Goal: Task Accomplishment & Management: Manage account settings

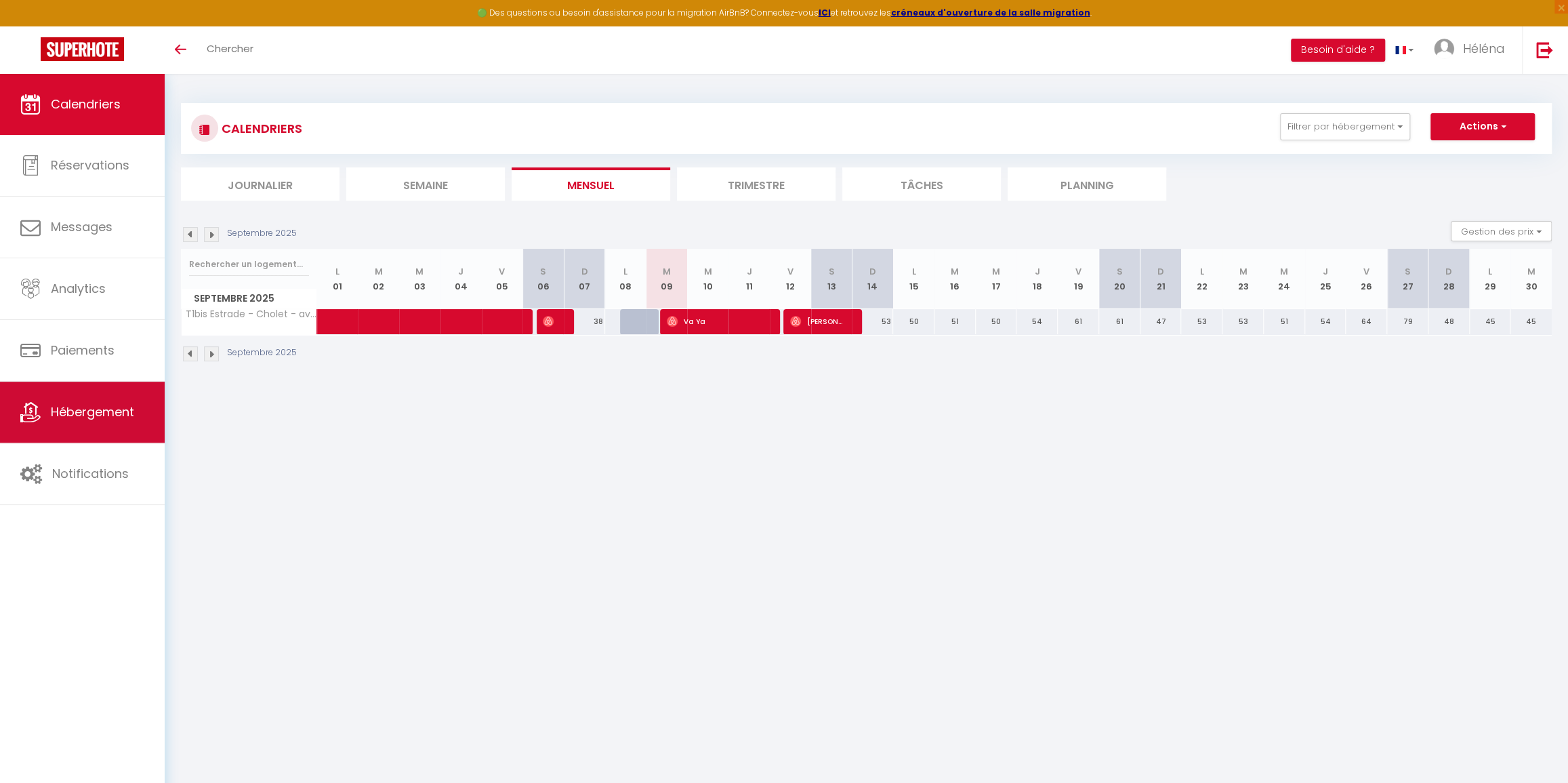
click at [108, 407] on span "Hébergement" at bounding box center [92, 412] width 83 height 17
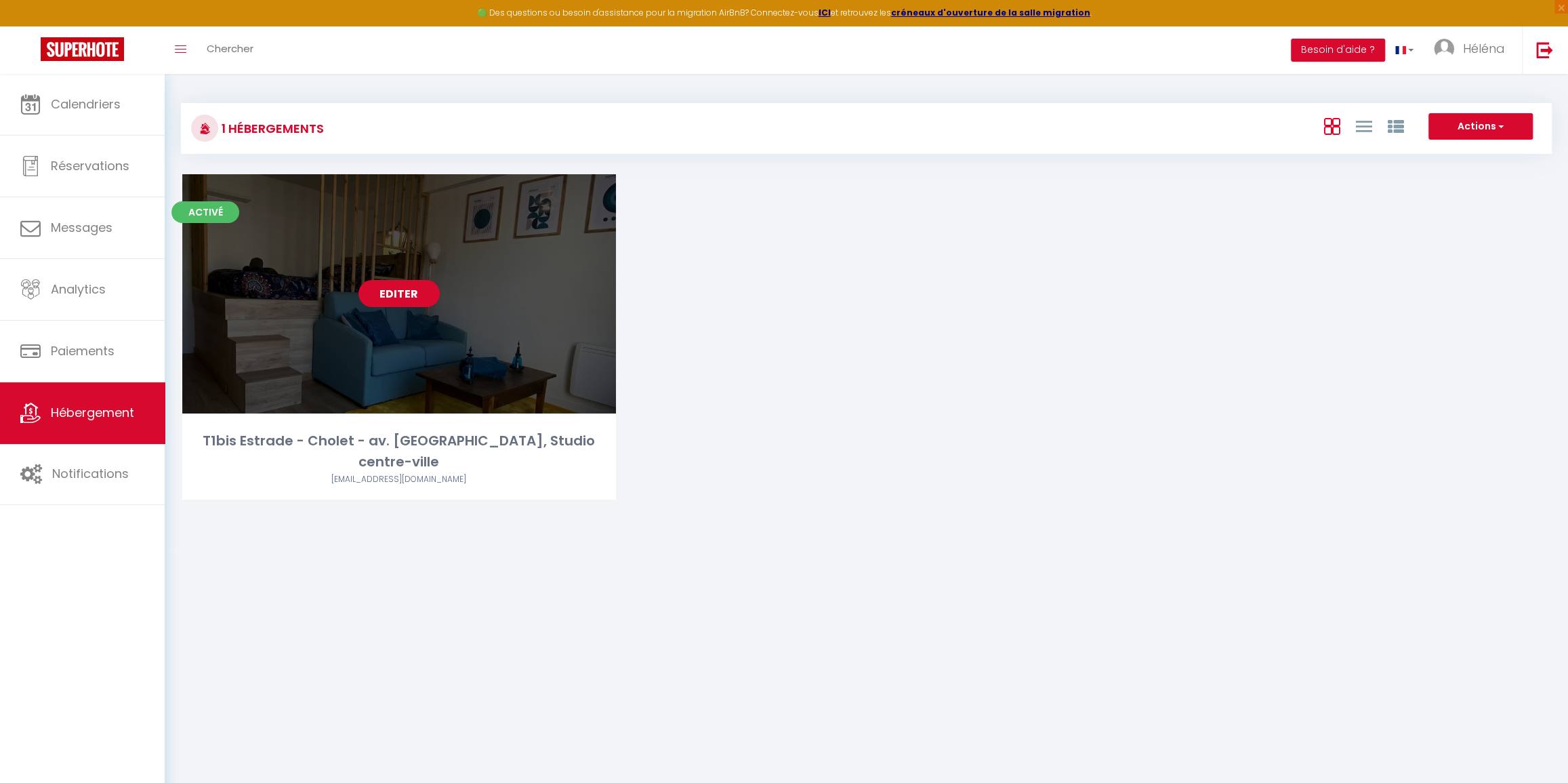
click at [429, 285] on link "Editer" at bounding box center [399, 293] width 82 height 28
select select "3"
select select "2"
select select "1"
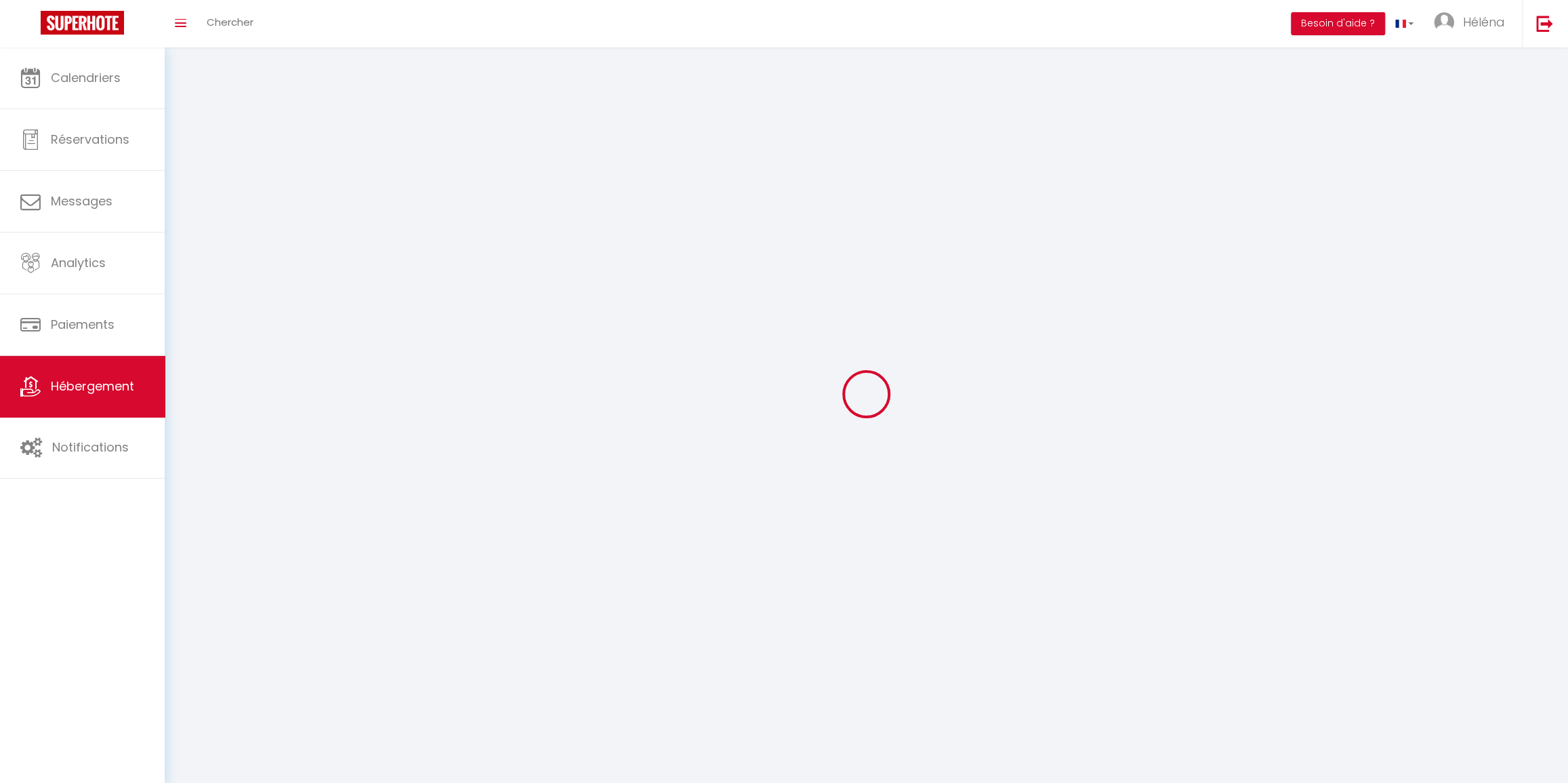
select select
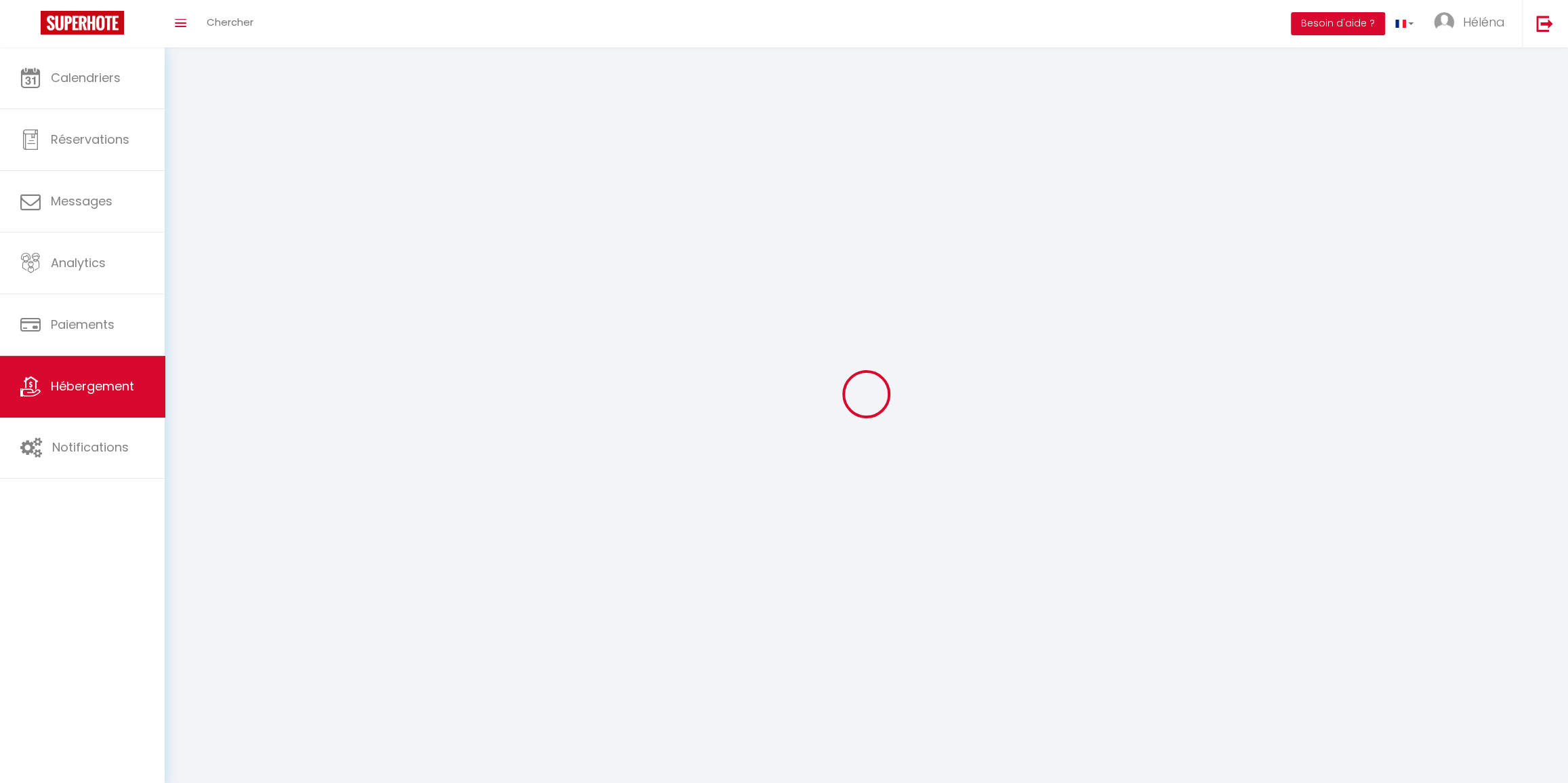
checkbox input "false"
select select
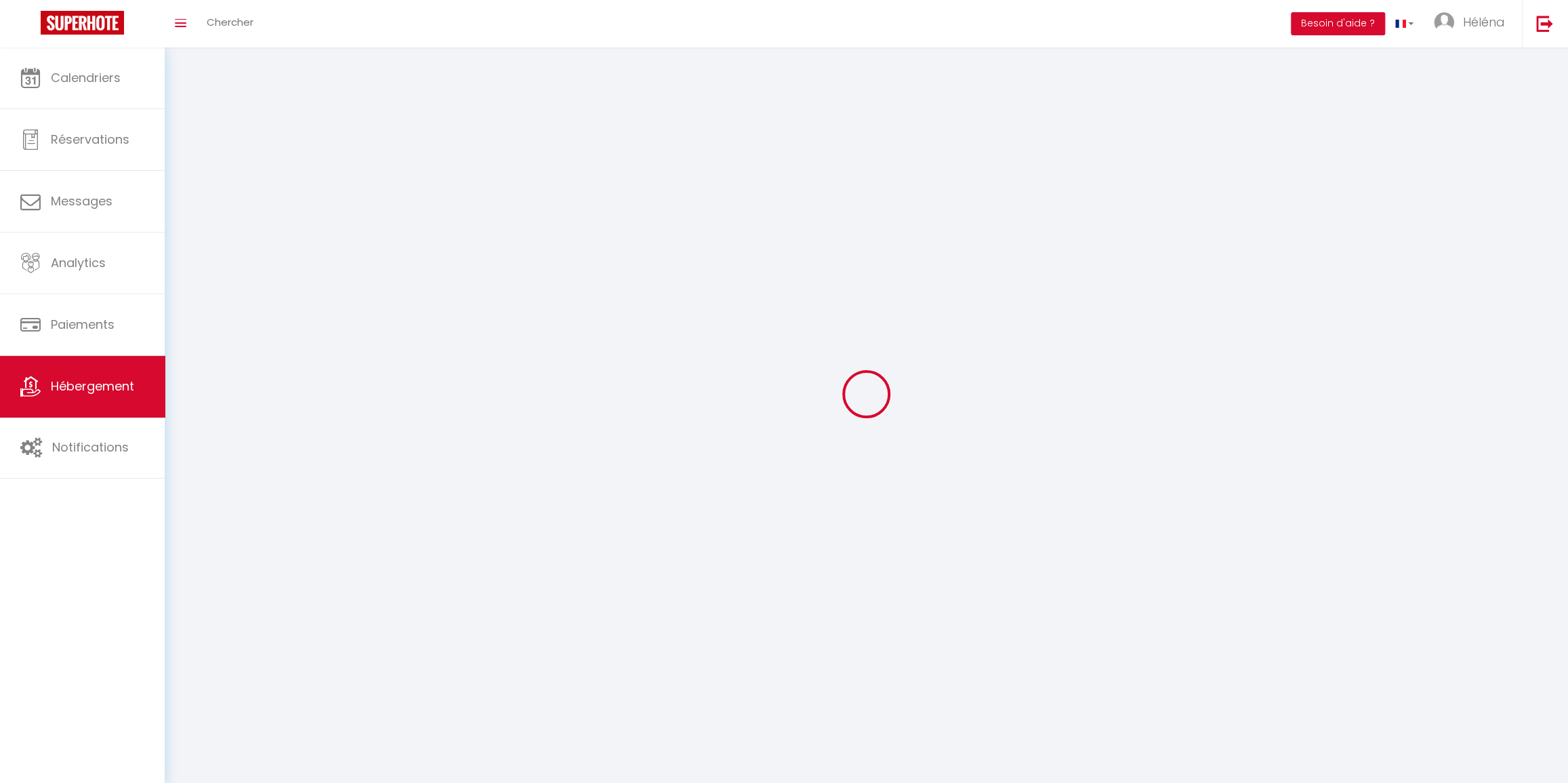
select select
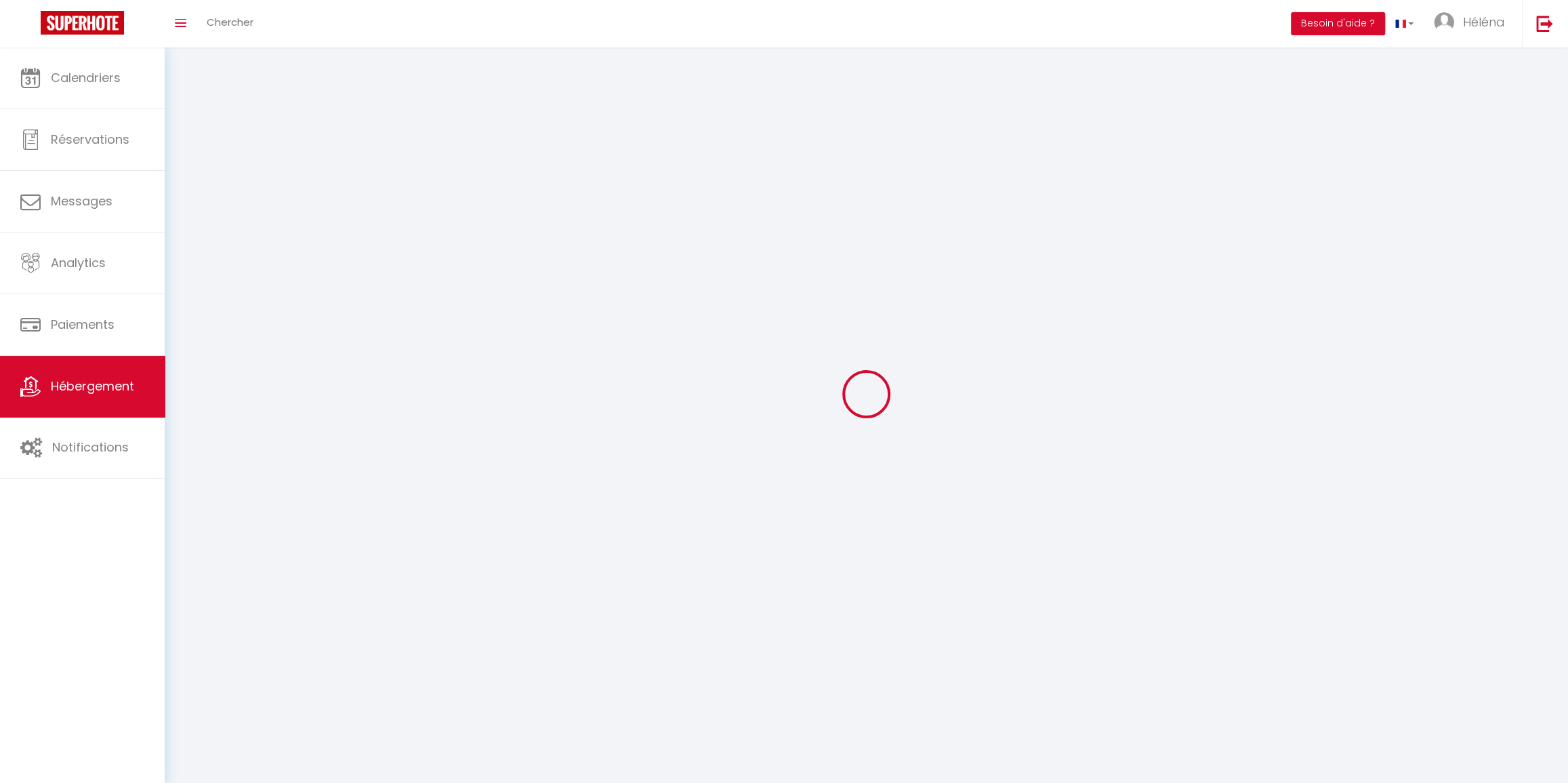
select select
checkbox input "false"
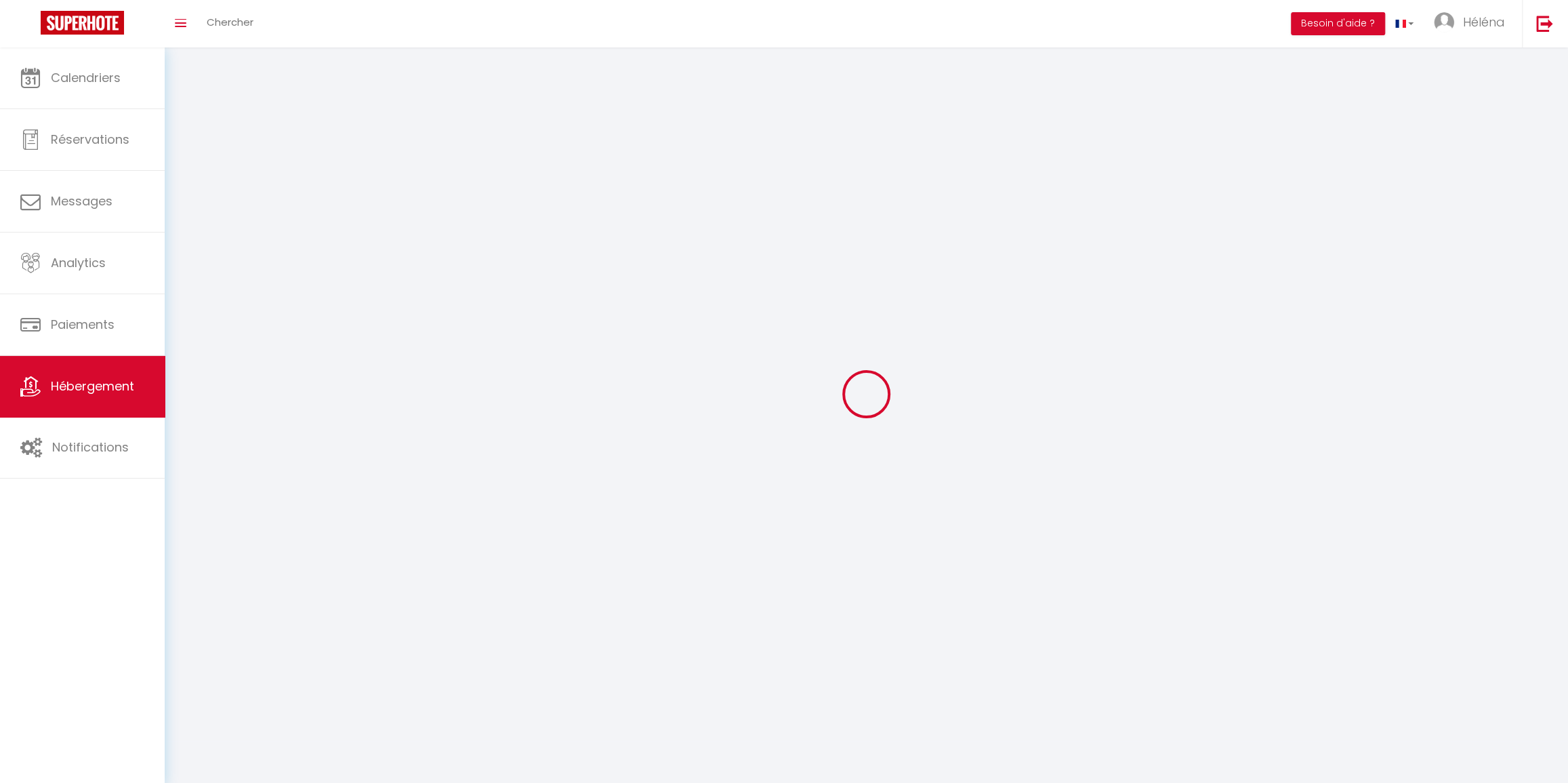
select select
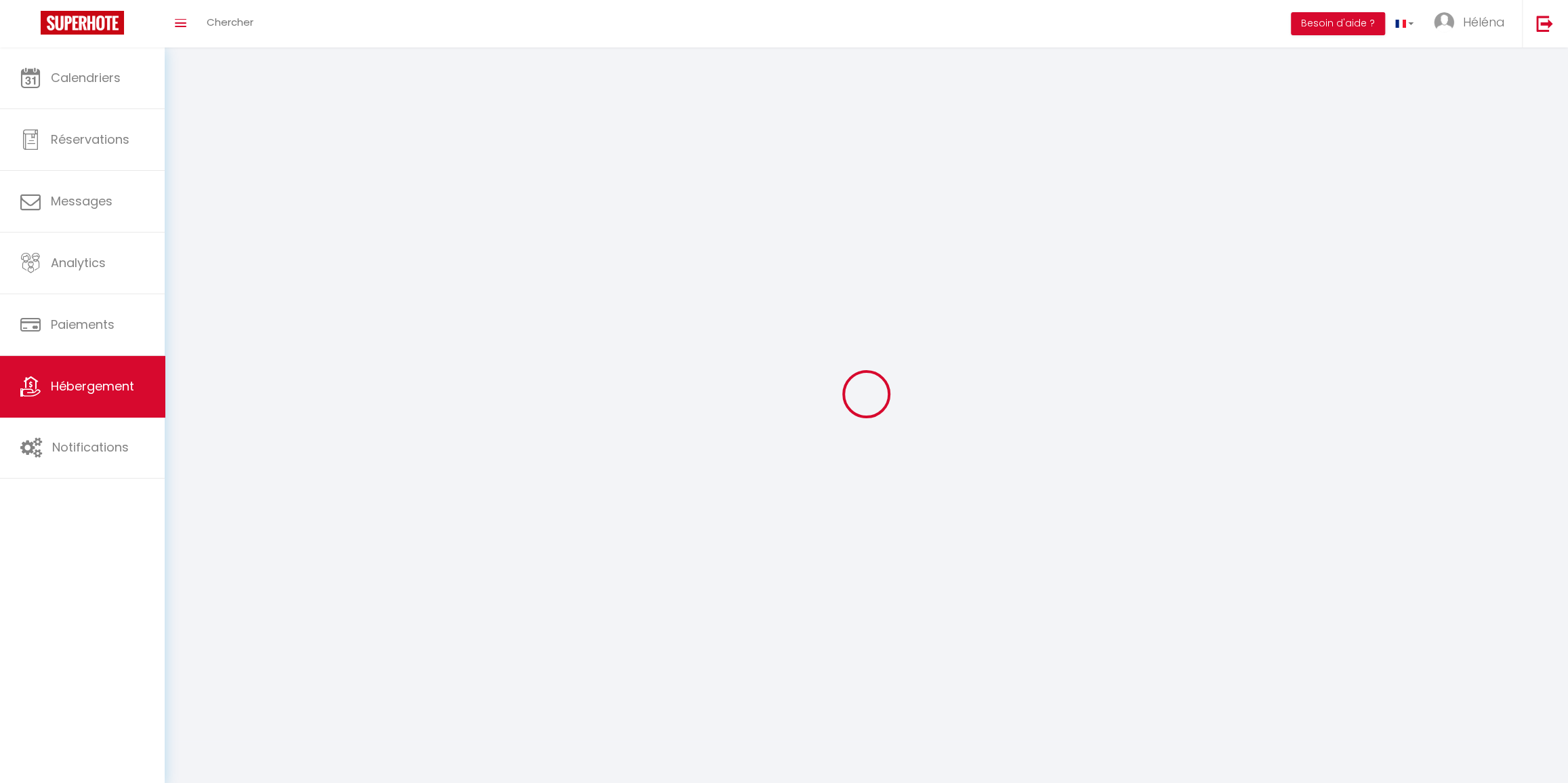
select select
checkbox input "false"
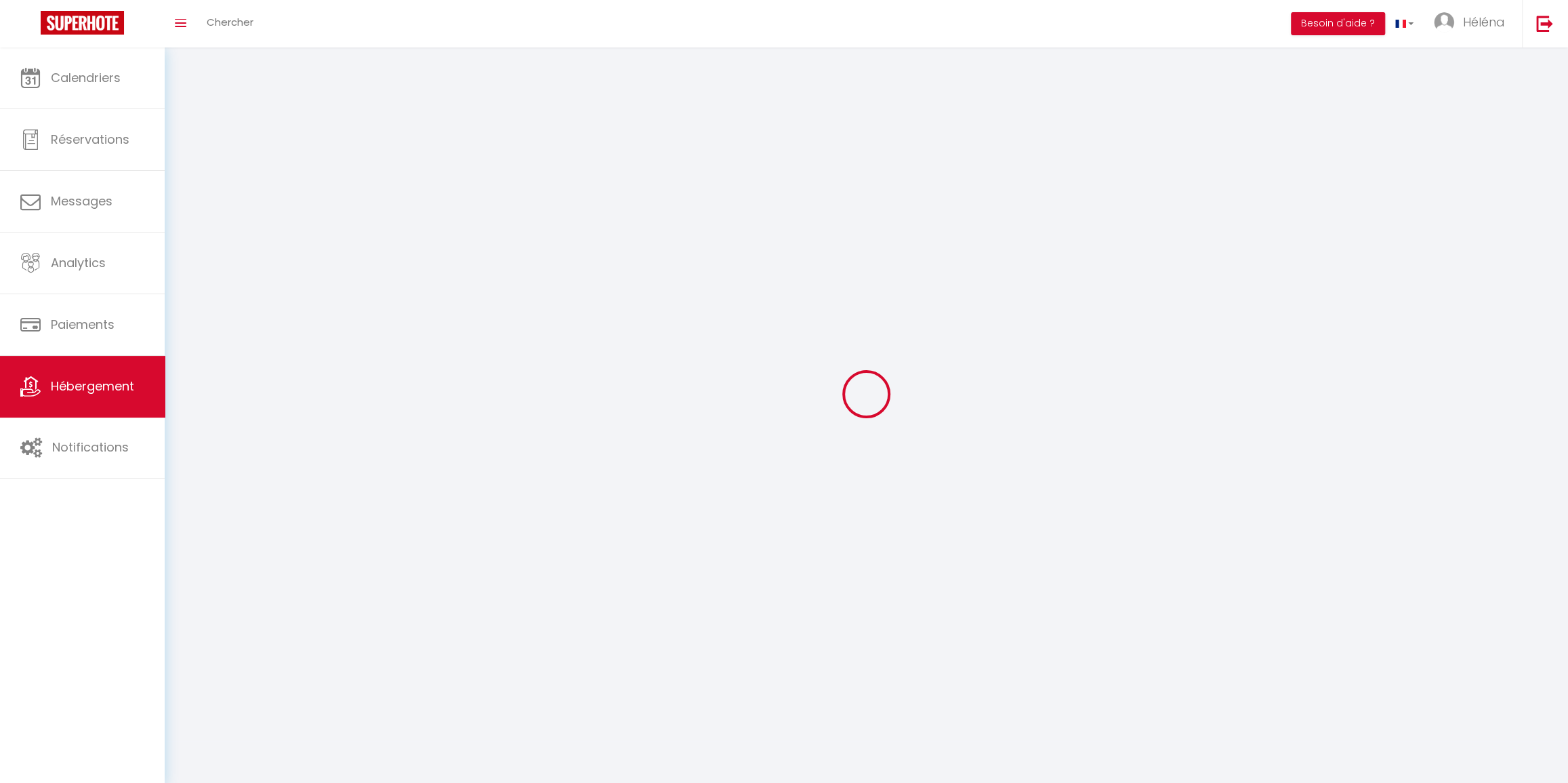
checkbox input "false"
select select
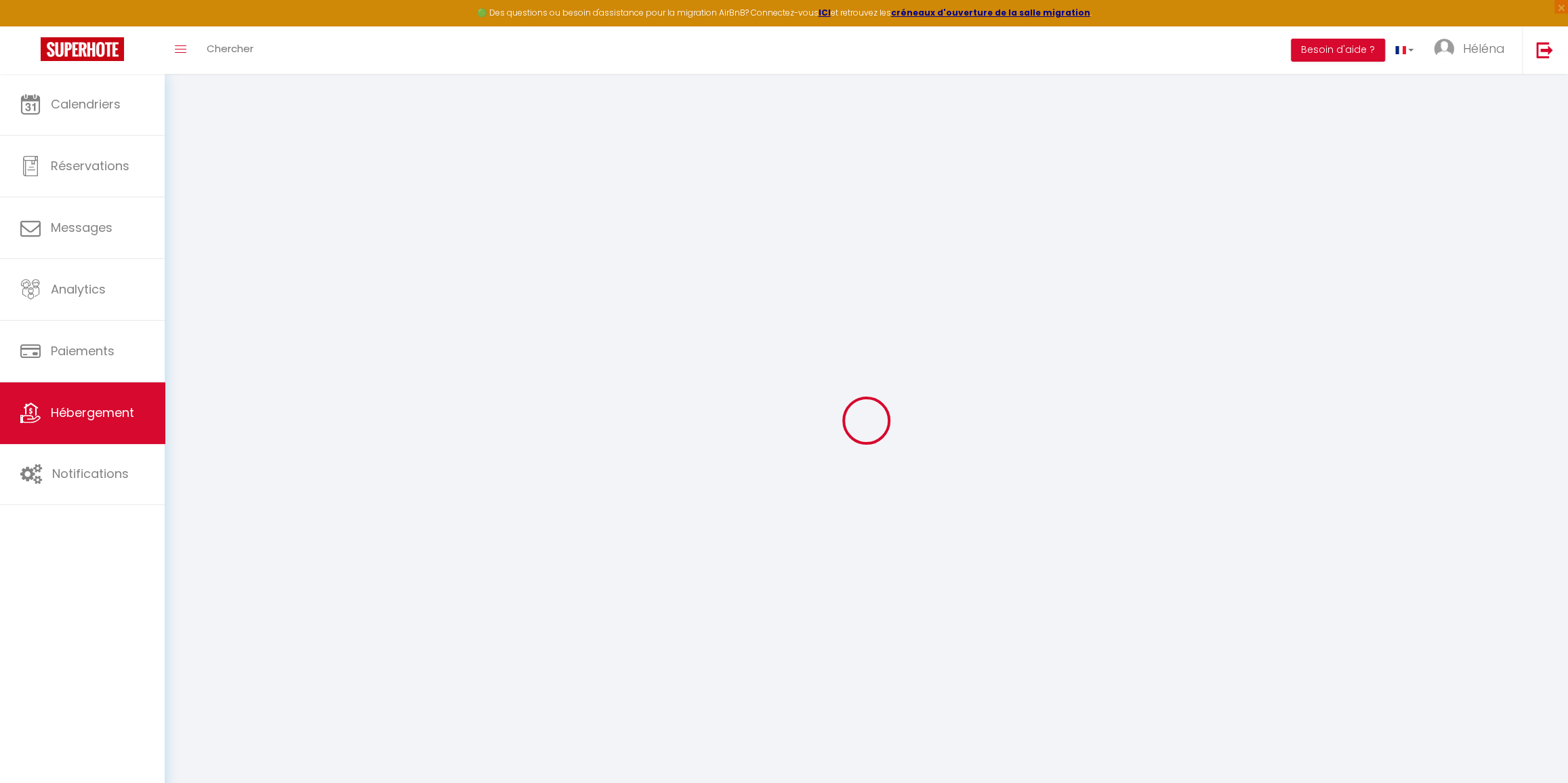
type input "Oups ! Les dates sélectionnées sont indisponibles."
type textarea "Malheureusement les dates sélectionnées sont indisponibles. Nous vous invitons …"
type input "47.0633672"
type input "-0.8767102"
checkbox input "true"
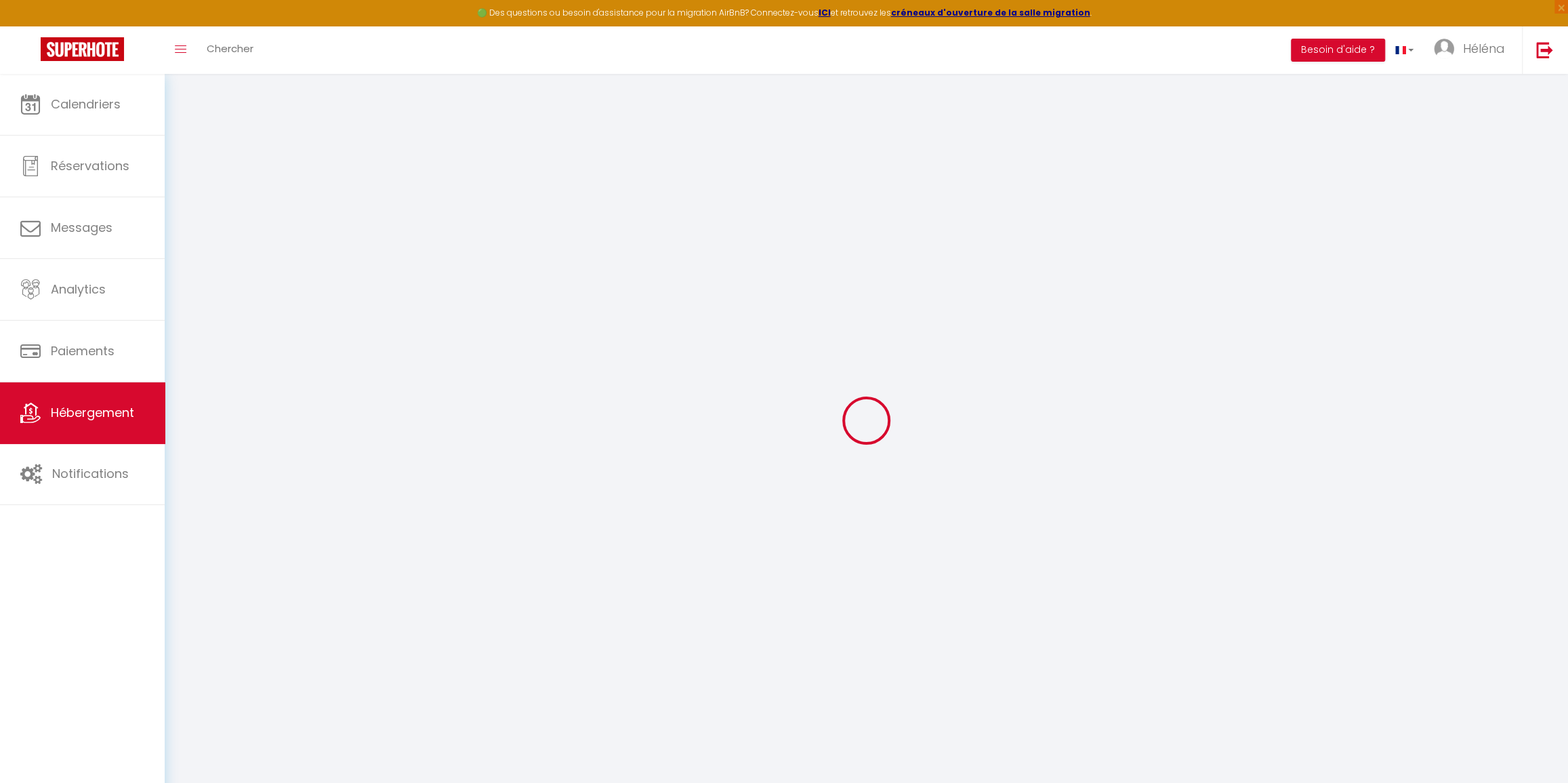
checkbox input "false"
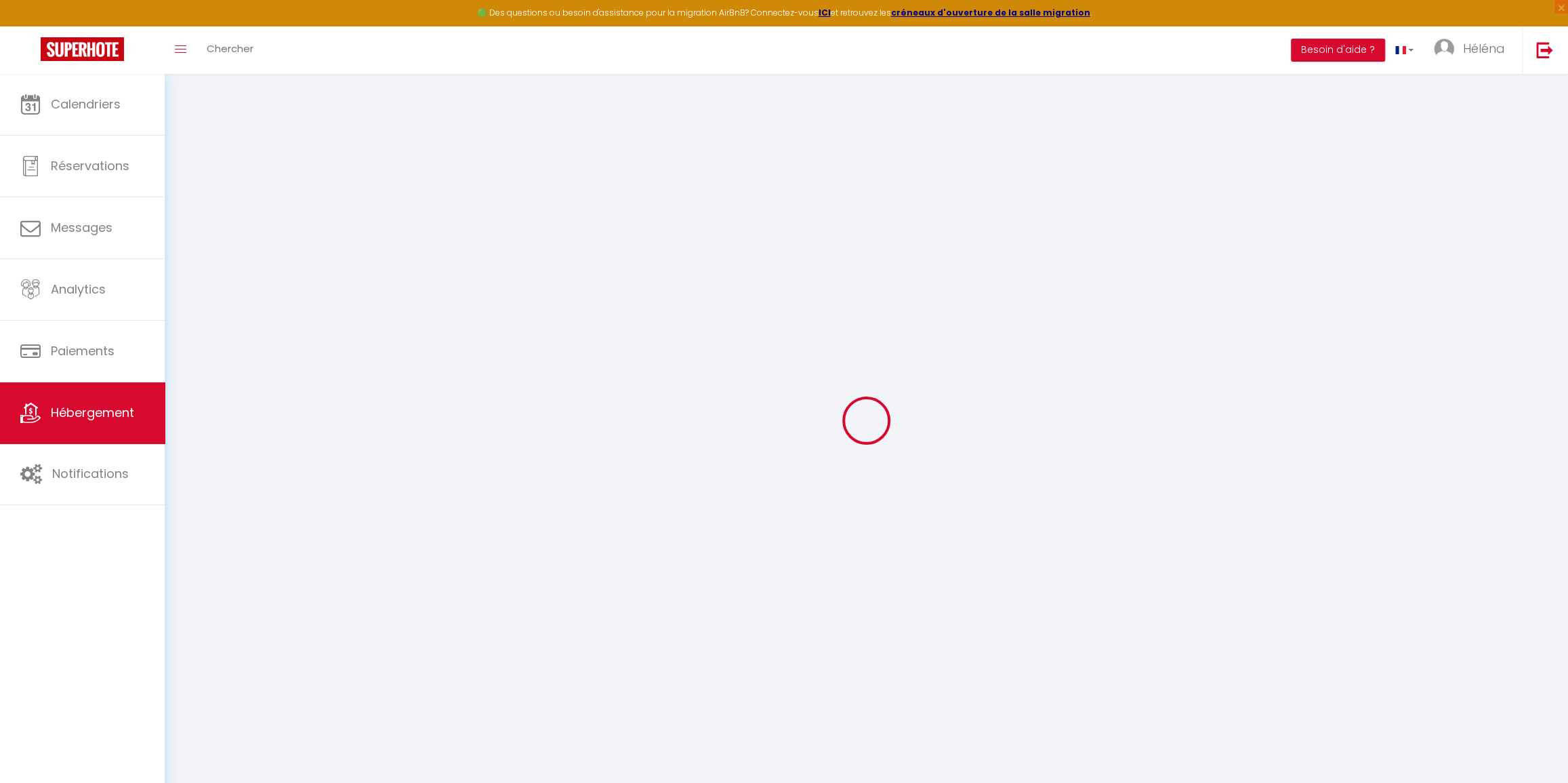
checkbox input "false"
select select "16:00"
select select
select select "11:00"
select select "15"
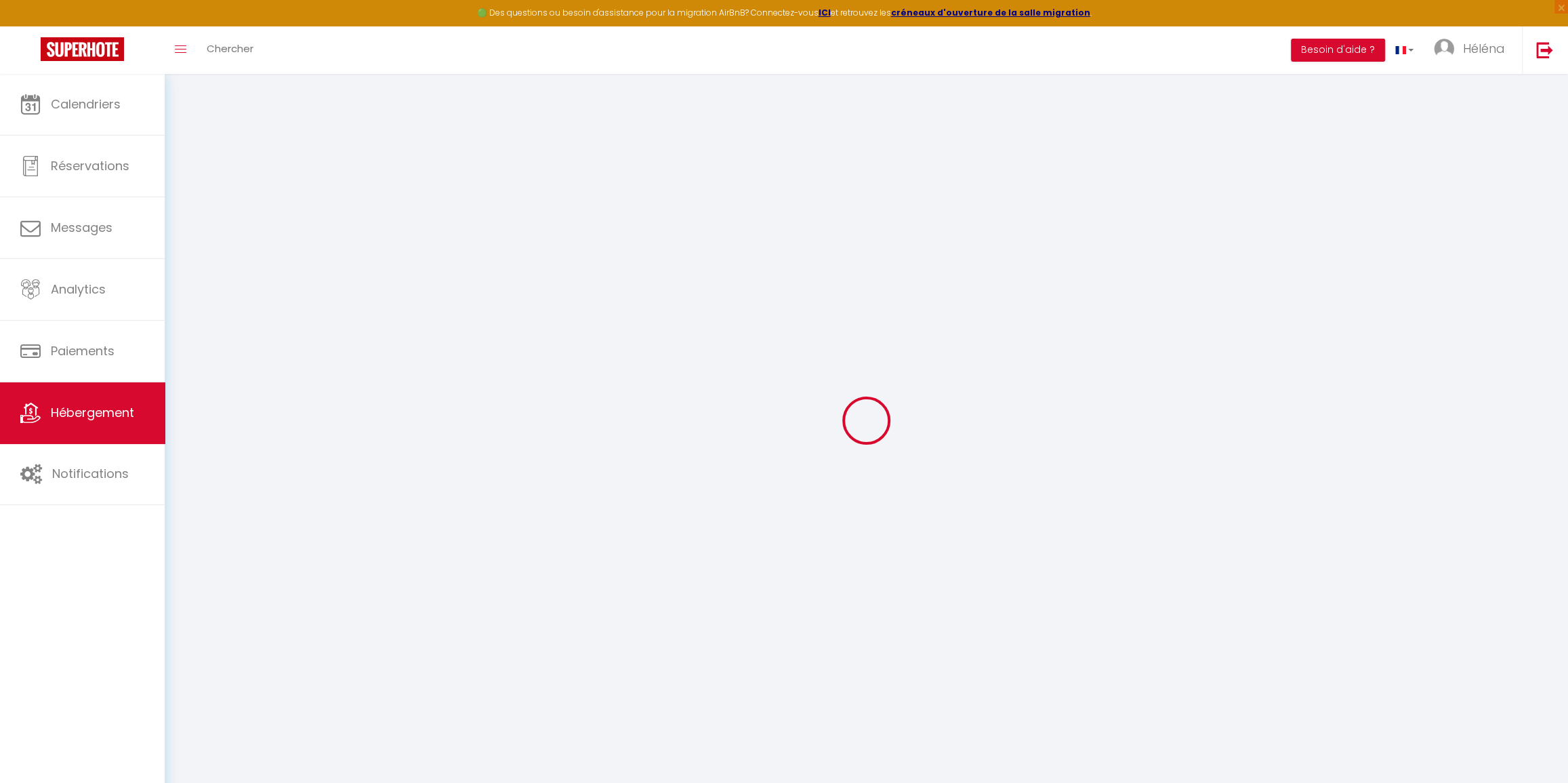
select select "60"
select select
checkbox input "false"
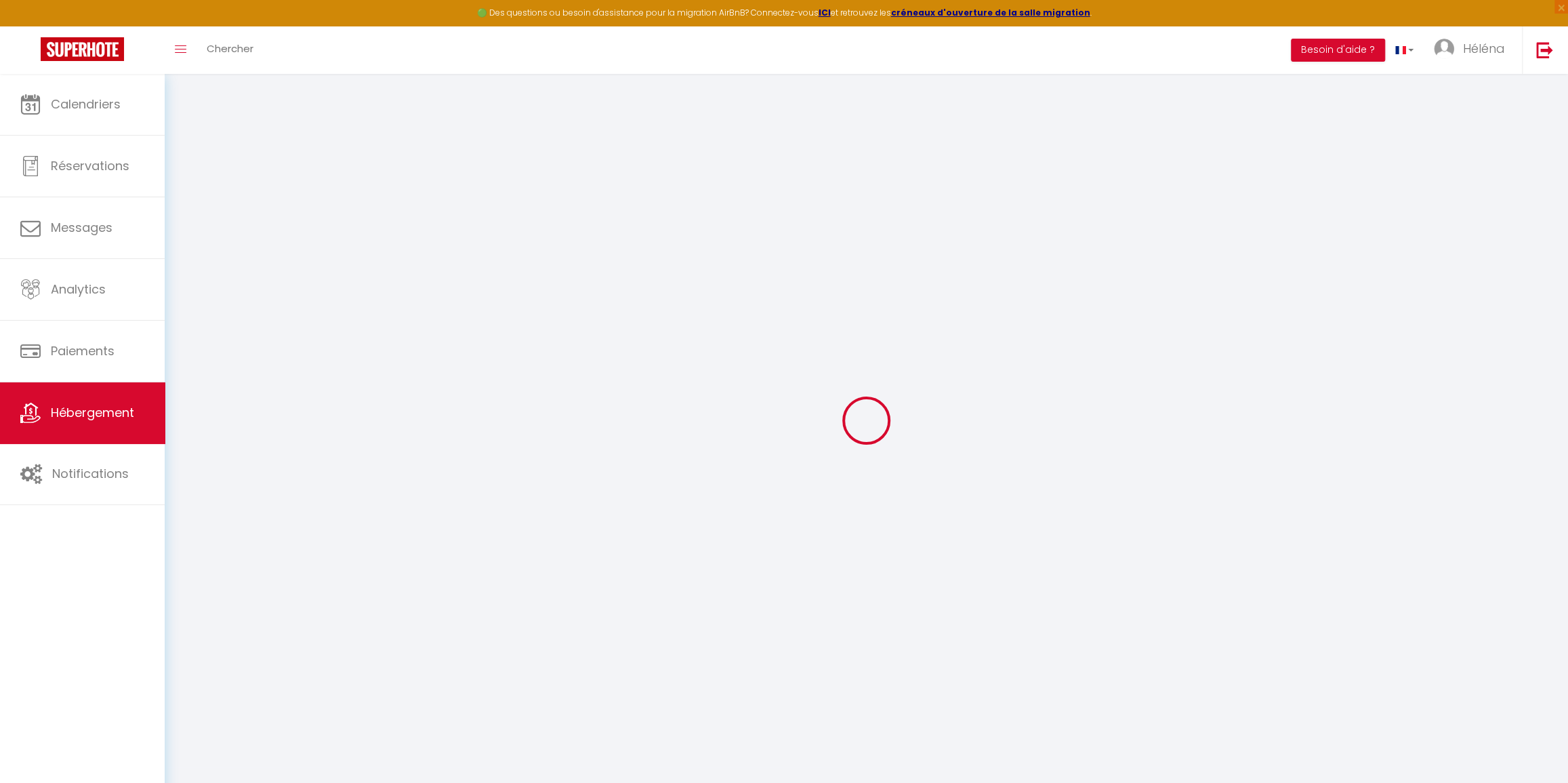
checkbox input "false"
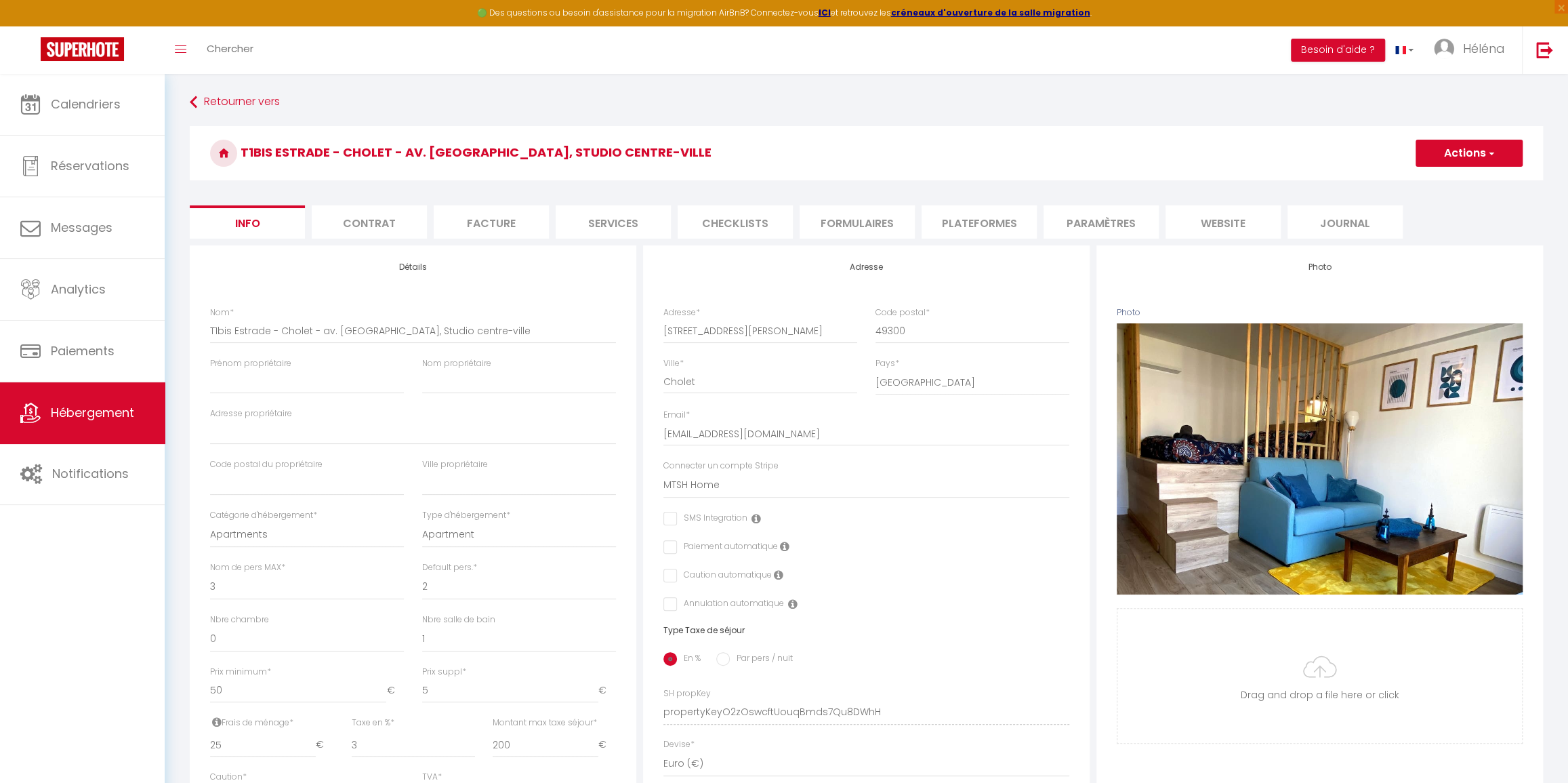
click at [1228, 230] on li "website" at bounding box center [1223, 222] width 115 height 33
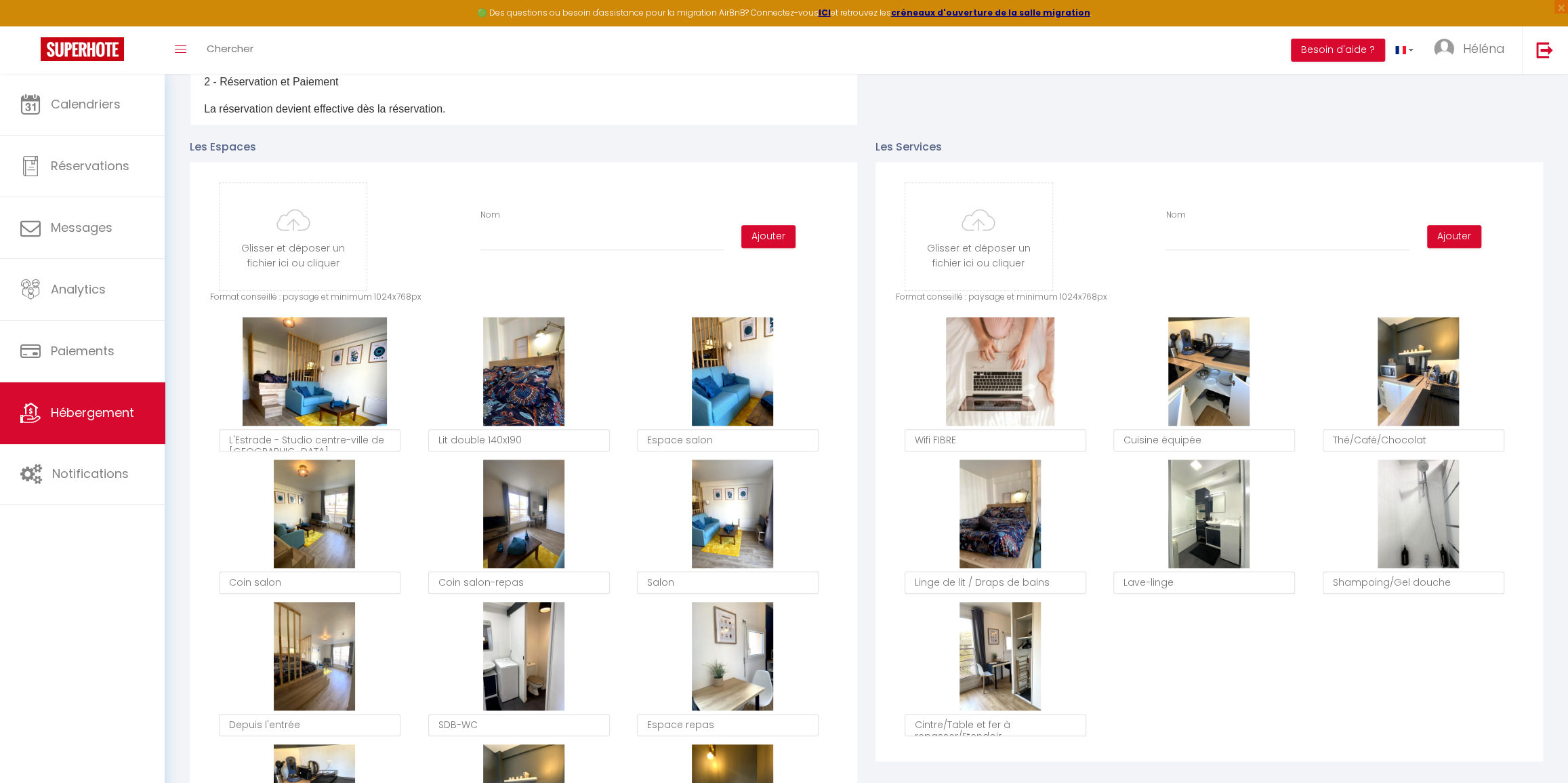
scroll to position [616, 0]
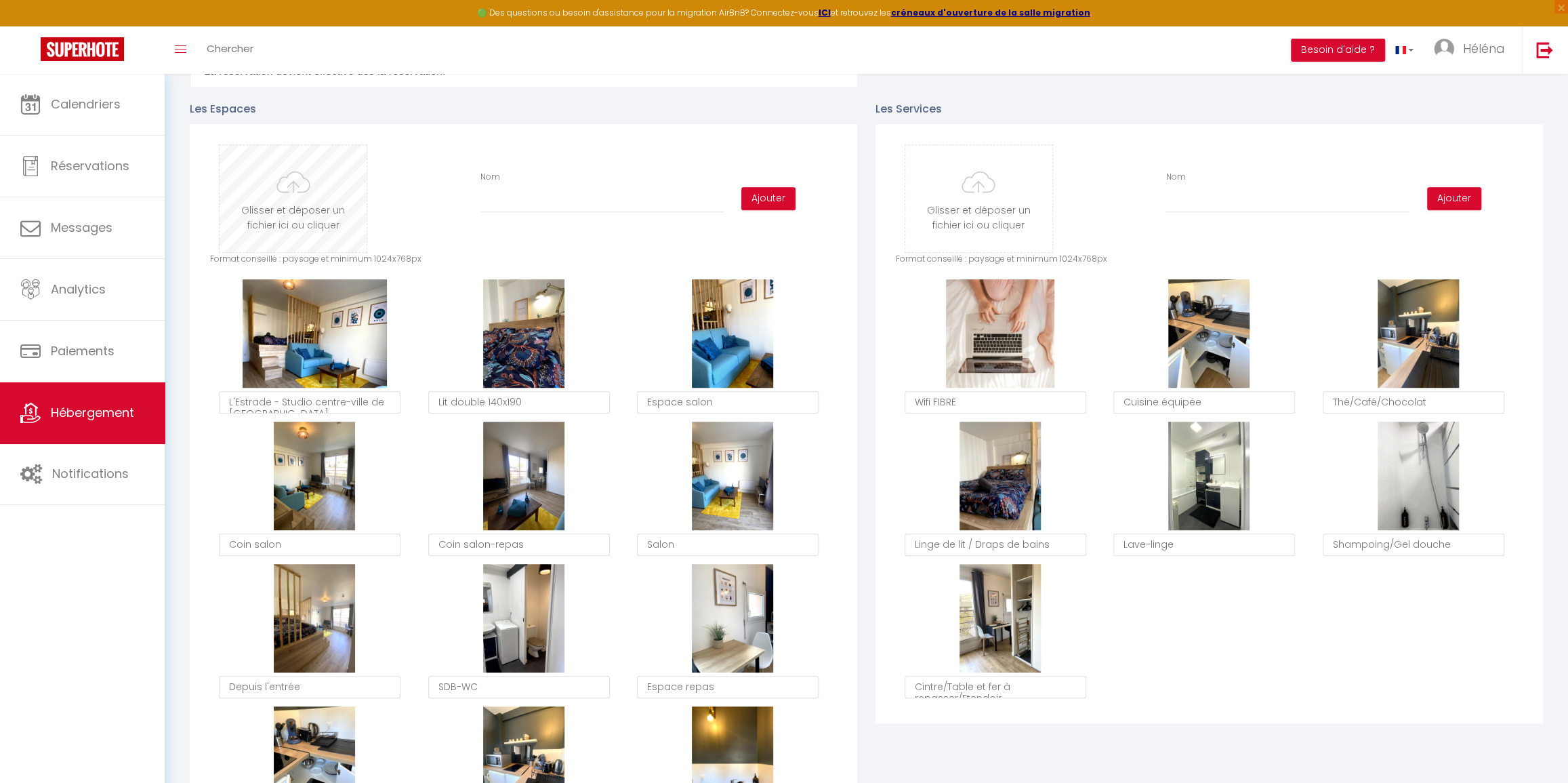
click at [285, 201] on input "file" at bounding box center [293, 198] width 147 height 107
type input "C:\fakepath\24.jpg"
checkbox input "true"
checkbox input "false"
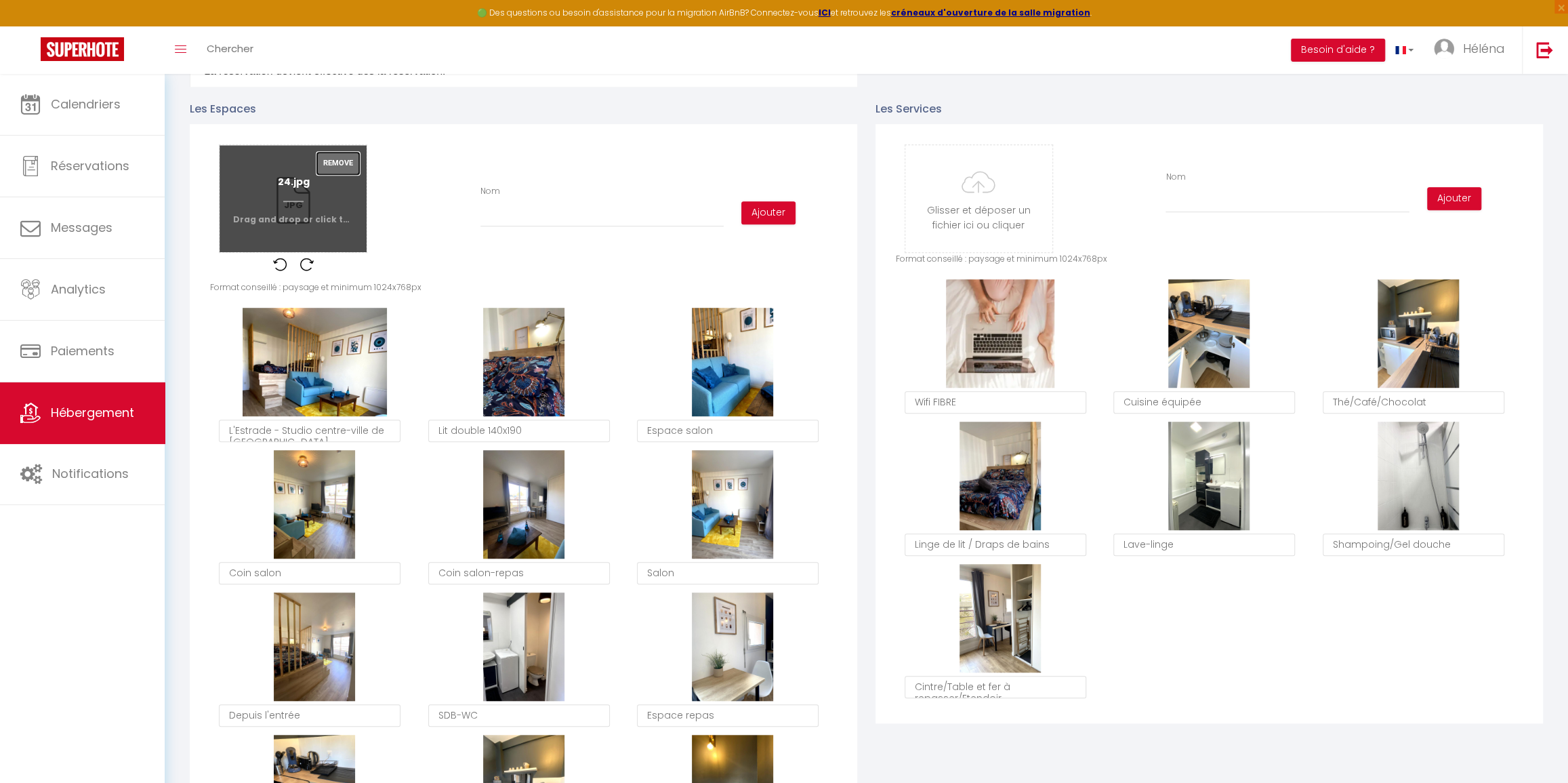
click at [334, 165] on button "Remove" at bounding box center [337, 163] width 43 height 23
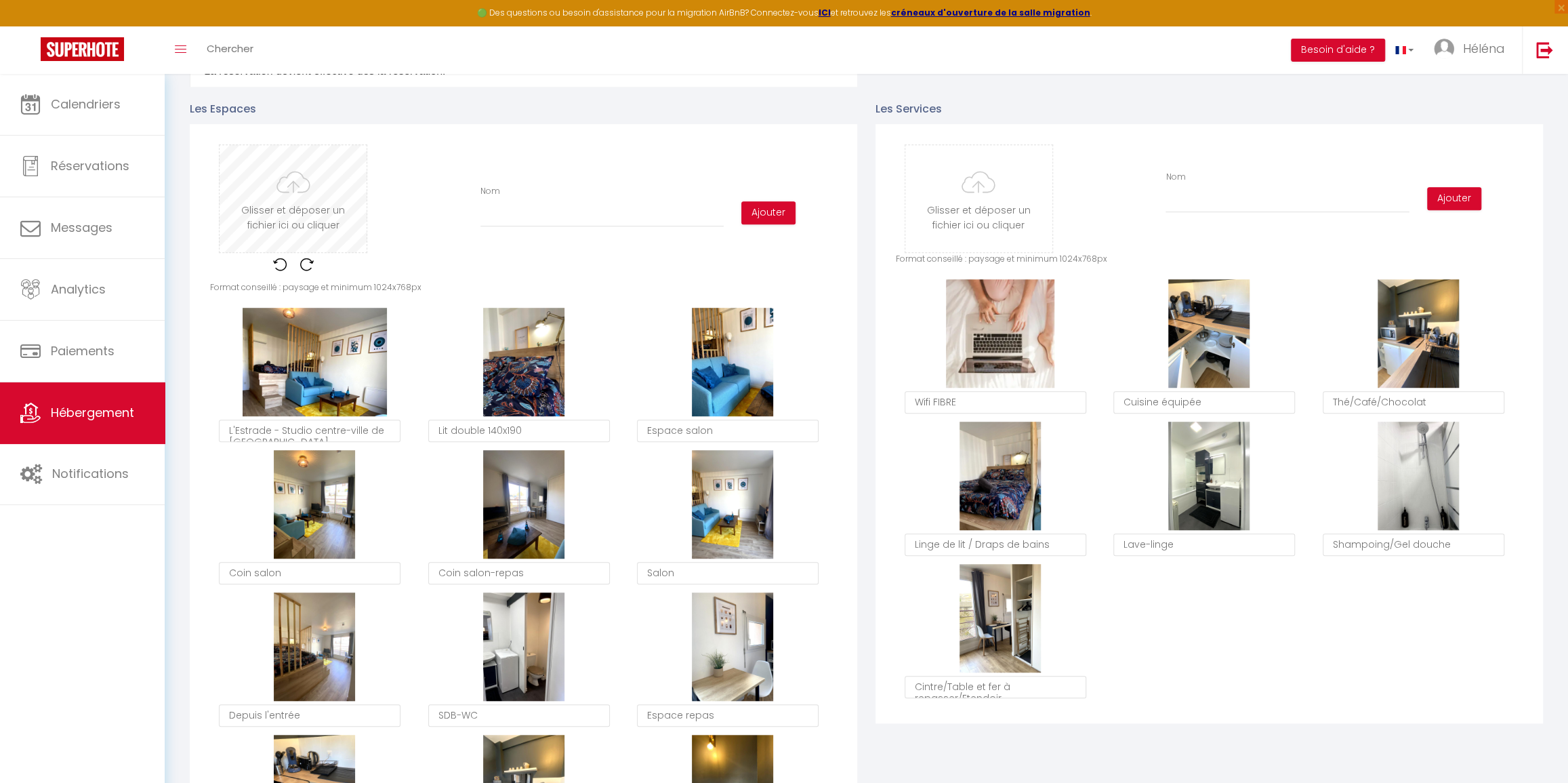
click at [284, 183] on input "file" at bounding box center [293, 198] width 147 height 107
type input "C:\fakepath\24.jpg"
click at [332, 425] on textarea "L'Estrade - Studio centre-ville de [GEOGRAPHIC_DATA]" at bounding box center [310, 431] width 181 height 23
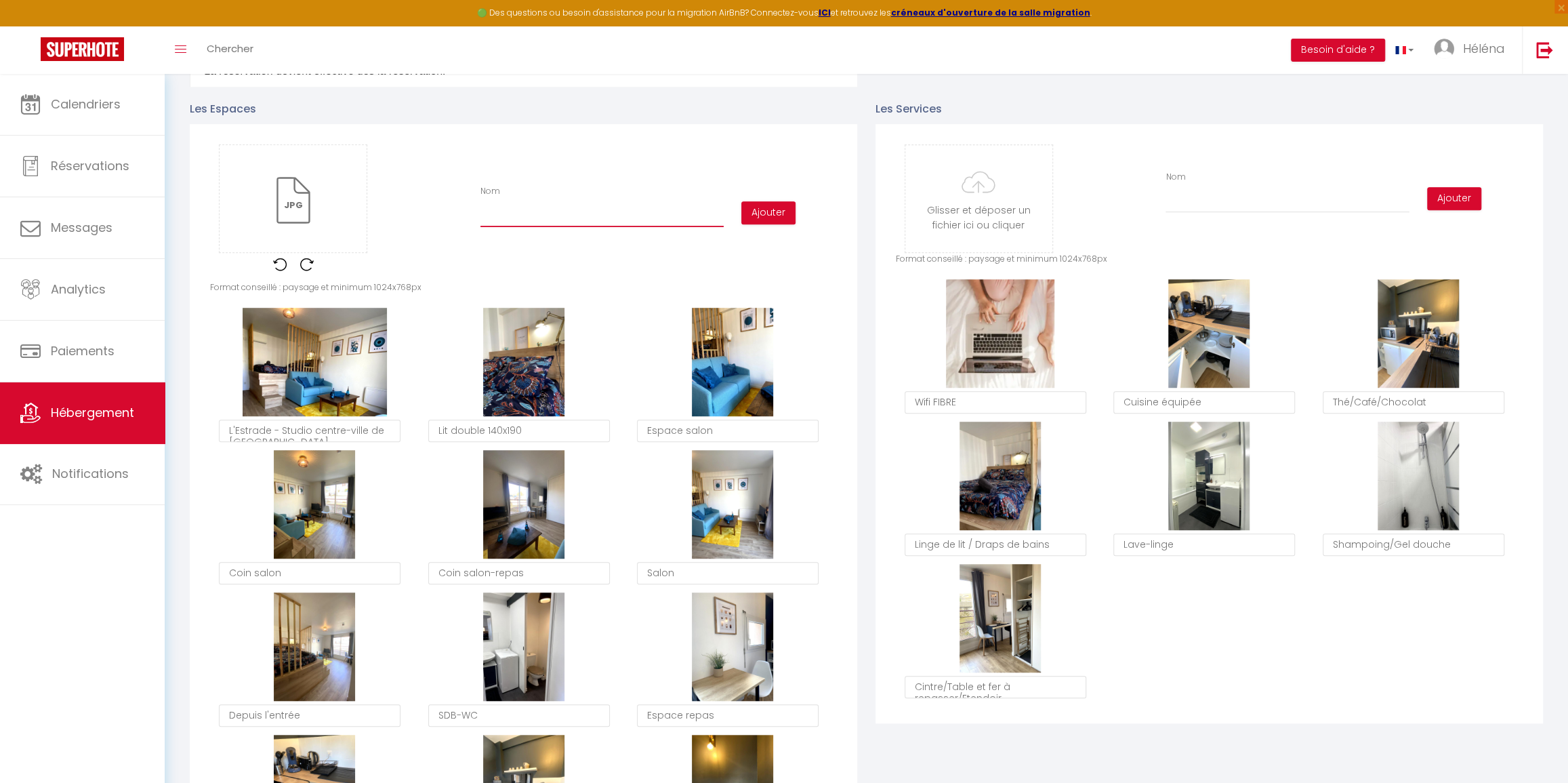
click at [544, 210] on input "Nom" at bounding box center [601, 215] width 243 height 25
paste input "L'Estrade - Studio centre-ville de [GEOGRAPHIC_DATA]"
type input "L'Estrade - Studio centre-ville de [GEOGRAPHIC_DATA]"
checkbox input "true"
checkbox input "false"
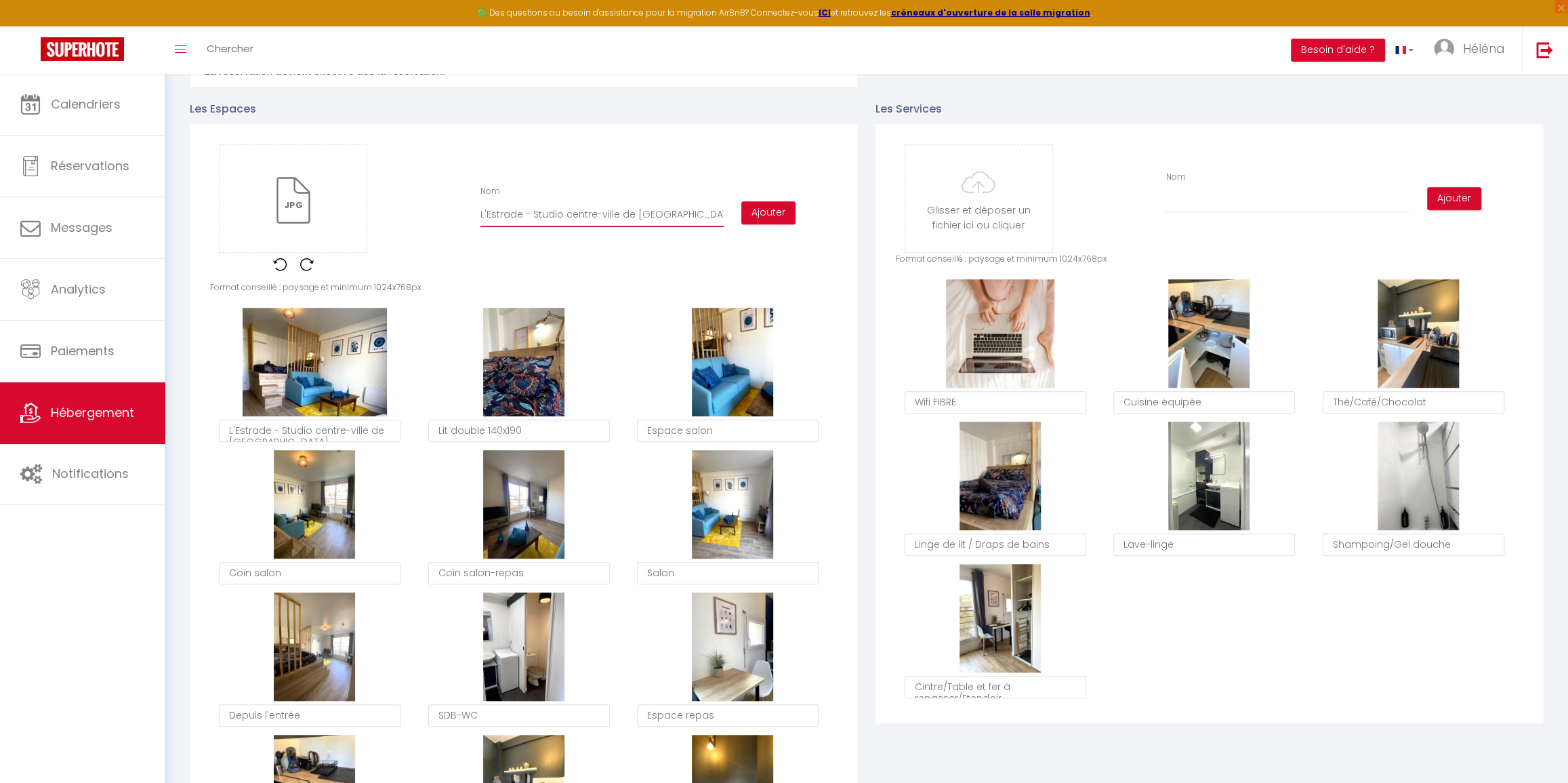
checkbox input "false"
type input "L'Estrade - Studio centre-ville de [GEOGRAPHIC_DATA]"
click at [776, 215] on button "Ajouter" at bounding box center [768, 213] width 54 height 23
checkbox input "true"
checkbox input "false"
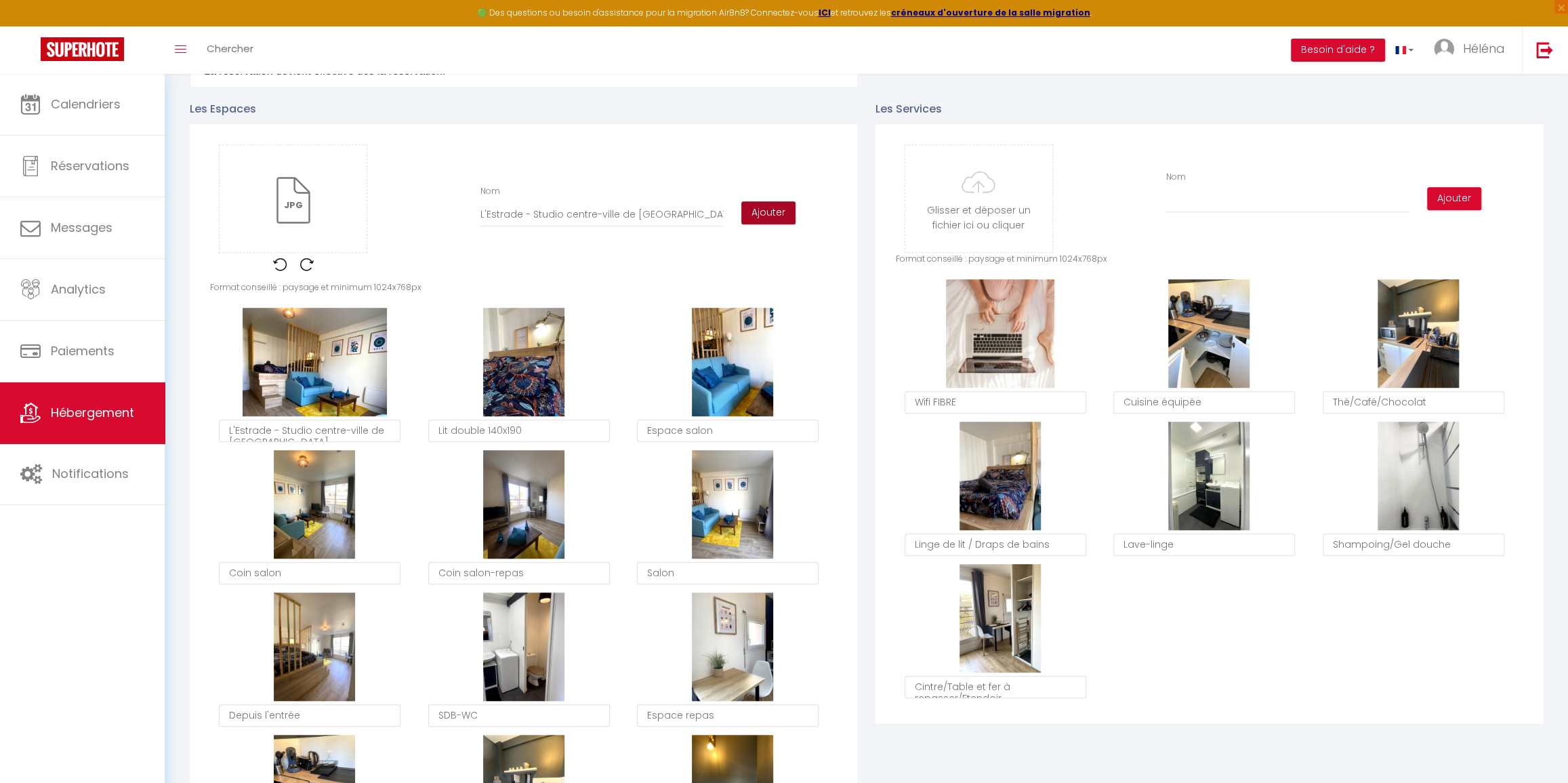
checkbox input "false"
checkbox input "true"
checkbox input "false"
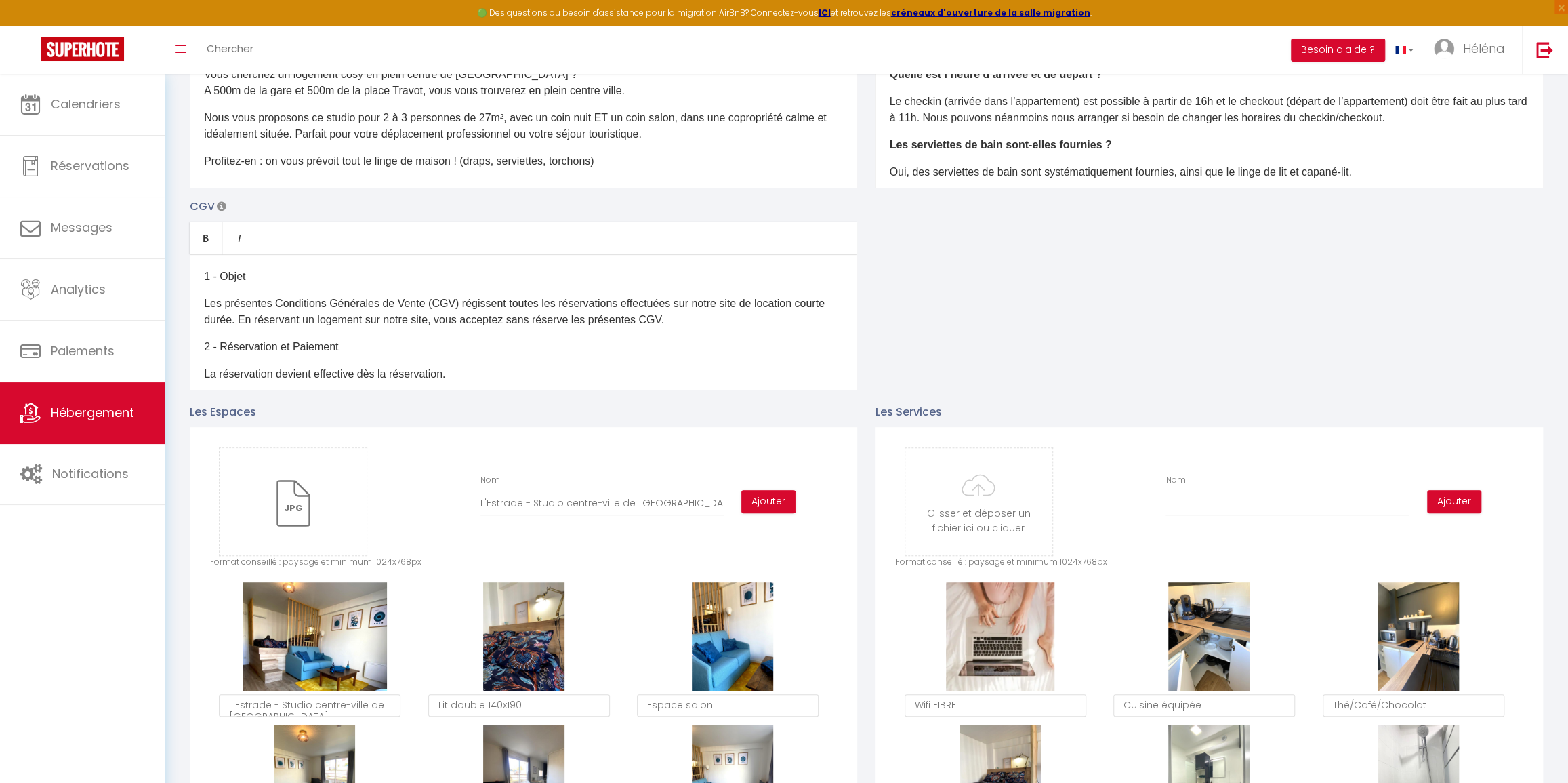
scroll to position [246, 0]
